Goal: Task Accomplishment & Management: Use online tool/utility

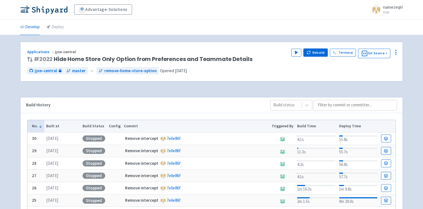
click at [307, 50] on button "Rebuild" at bounding box center [316, 53] width 24 height 8
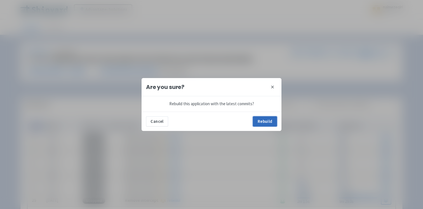
click at [264, 121] on button "Rebuild" at bounding box center [265, 121] width 24 height 10
